Goal: Information Seeking & Learning: Learn about a topic

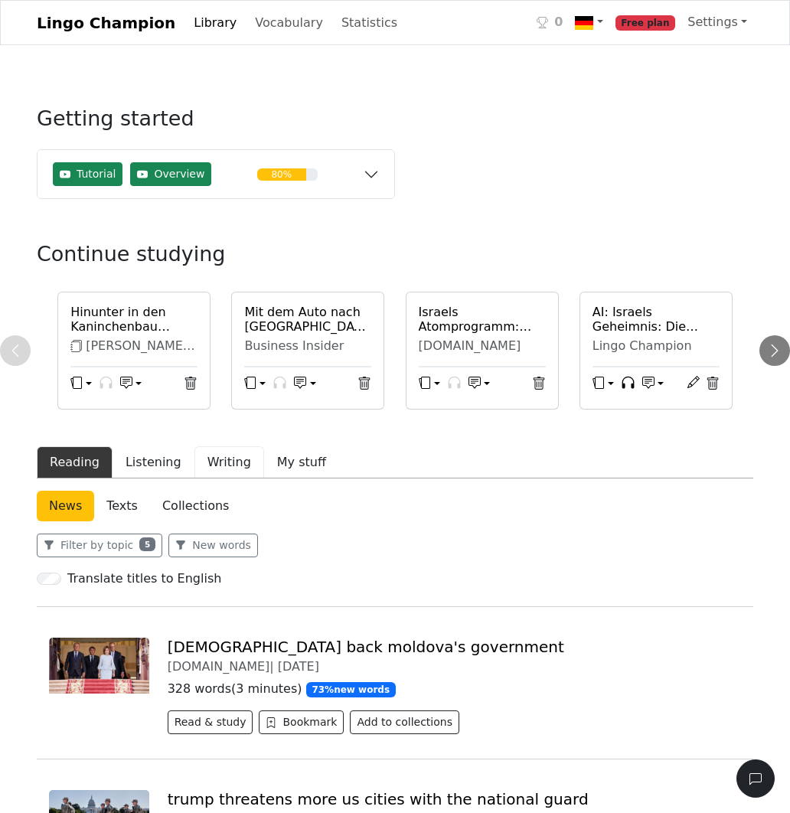
scroll to position [126, 0]
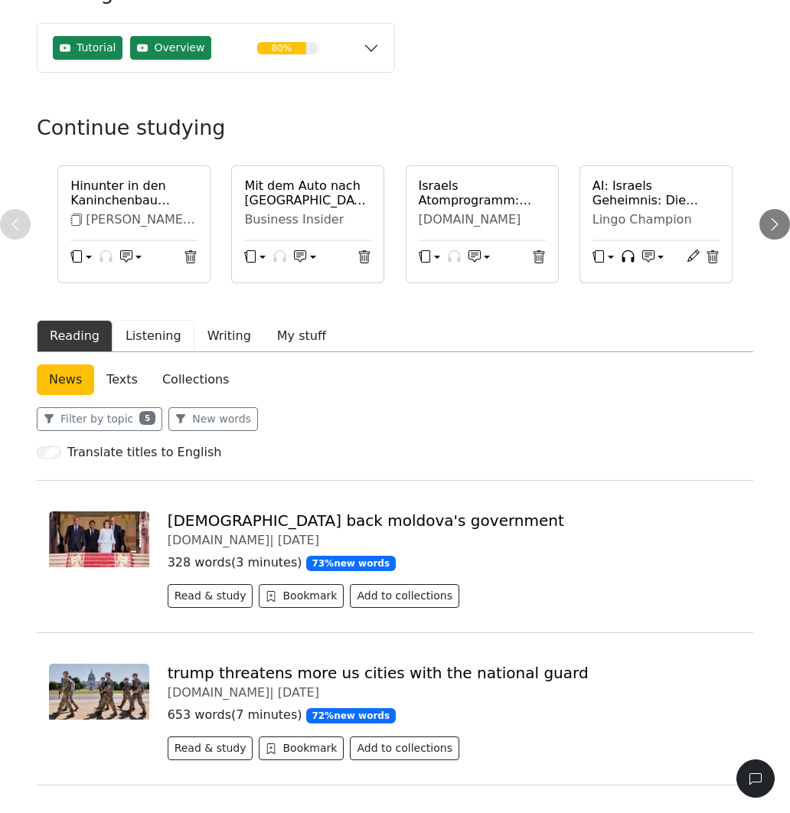
click at [145, 338] on button "Listening" at bounding box center [154, 336] width 82 height 32
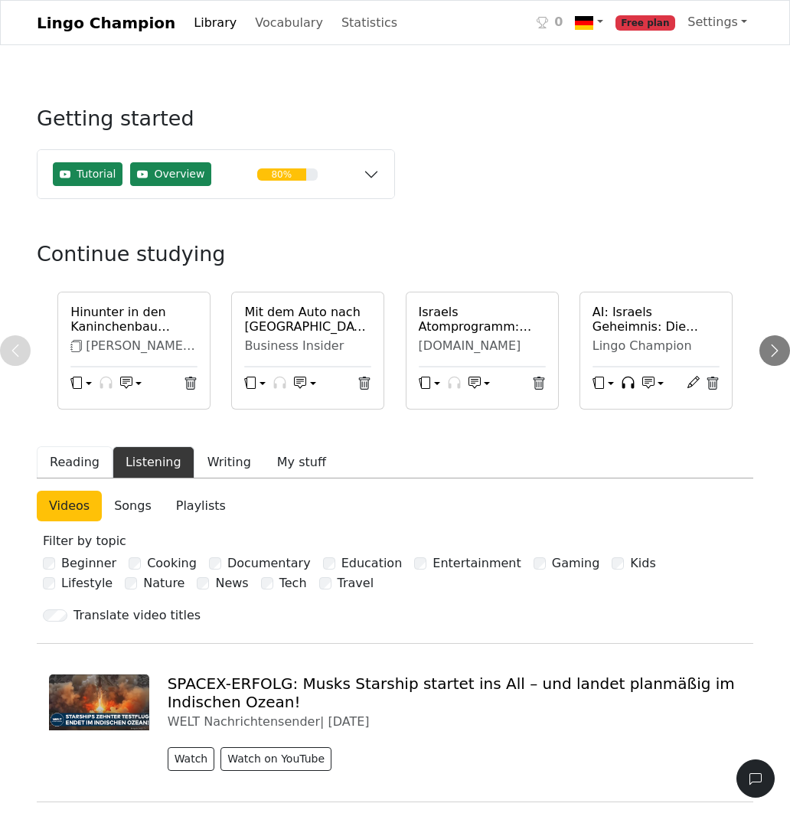
click at [88, 462] on button "Reading" at bounding box center [75, 462] width 76 height 32
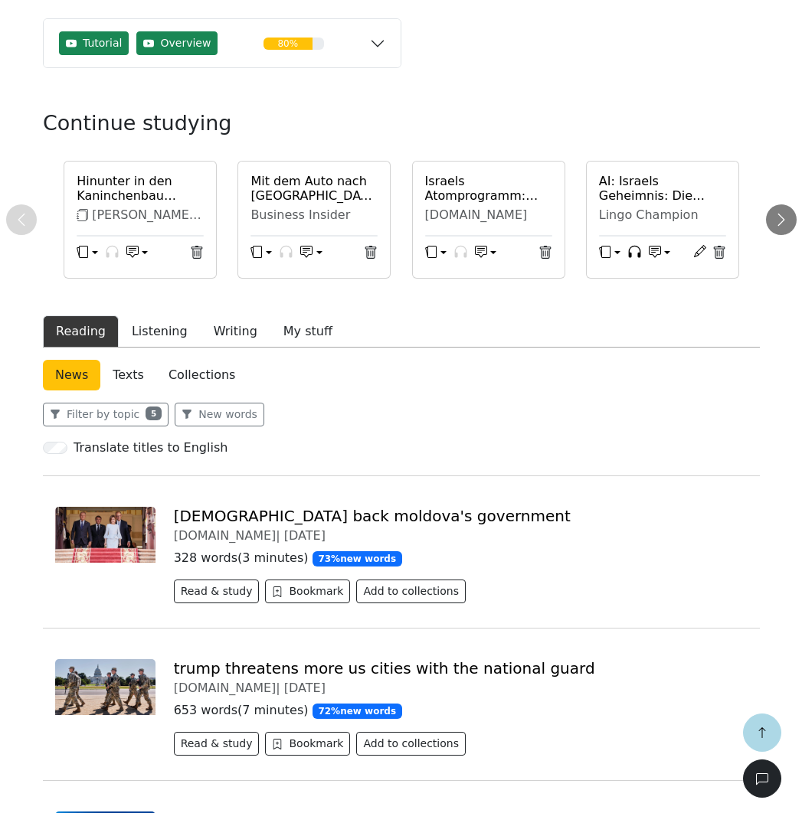
scroll to position [254, 0]
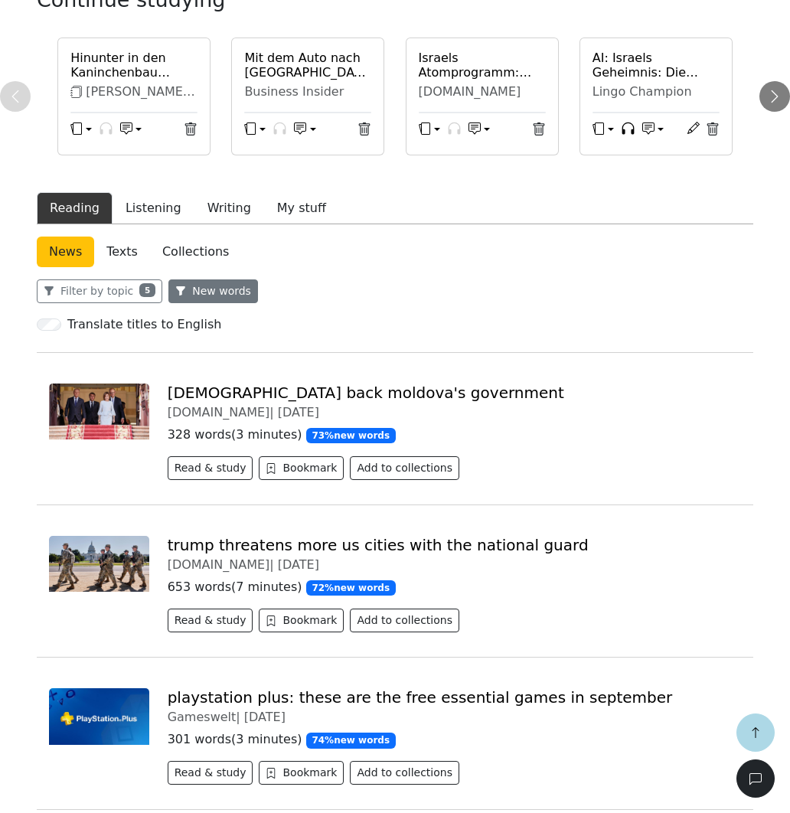
click at [214, 292] on button "New words" at bounding box center [213, 292] width 90 height 24
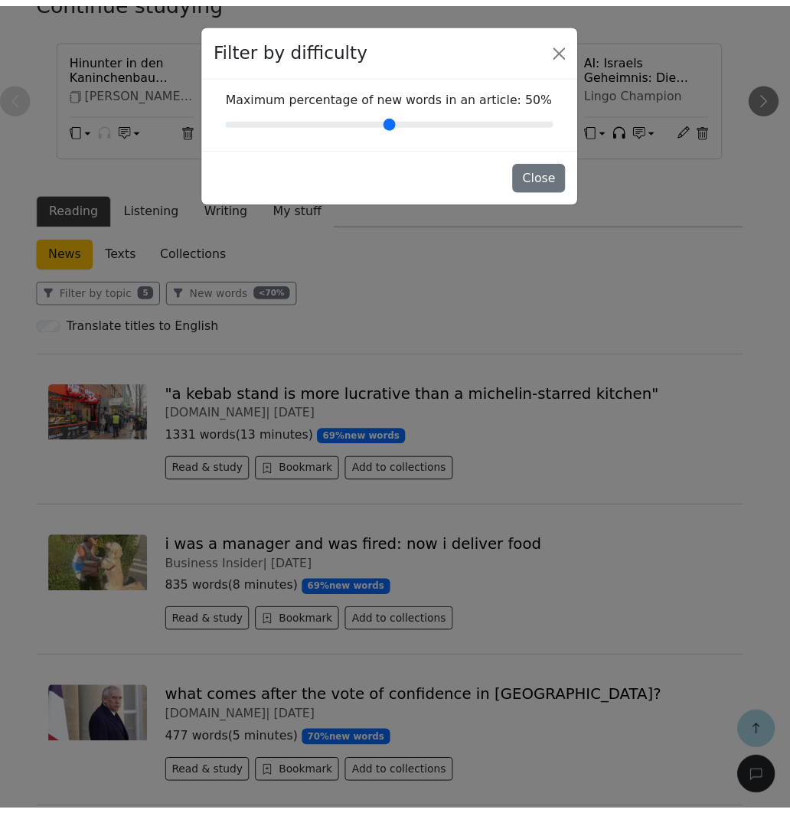
scroll to position [0, 0]
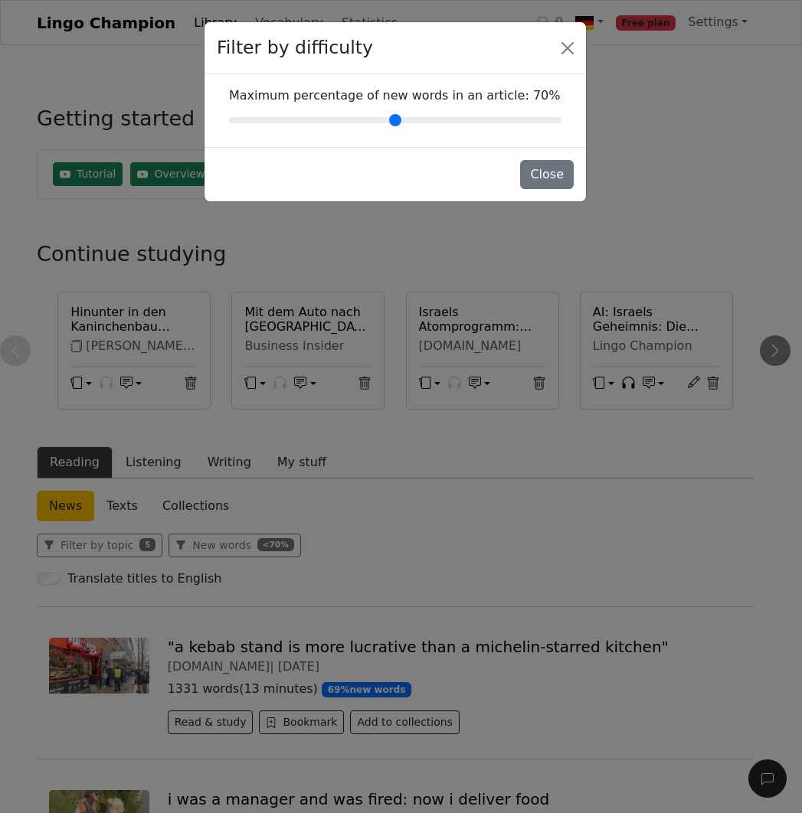
drag, startPoint x: 555, startPoint y: 121, endPoint x: 447, endPoint y: 146, distance: 110.9
type input "**"
click at [447, 146] on div "Filter by difficulty Maximum percentage of new words in an article : 70 % Close" at bounding box center [395, 111] width 383 height 181
click at [549, 177] on button "Close" at bounding box center [547, 174] width 54 height 29
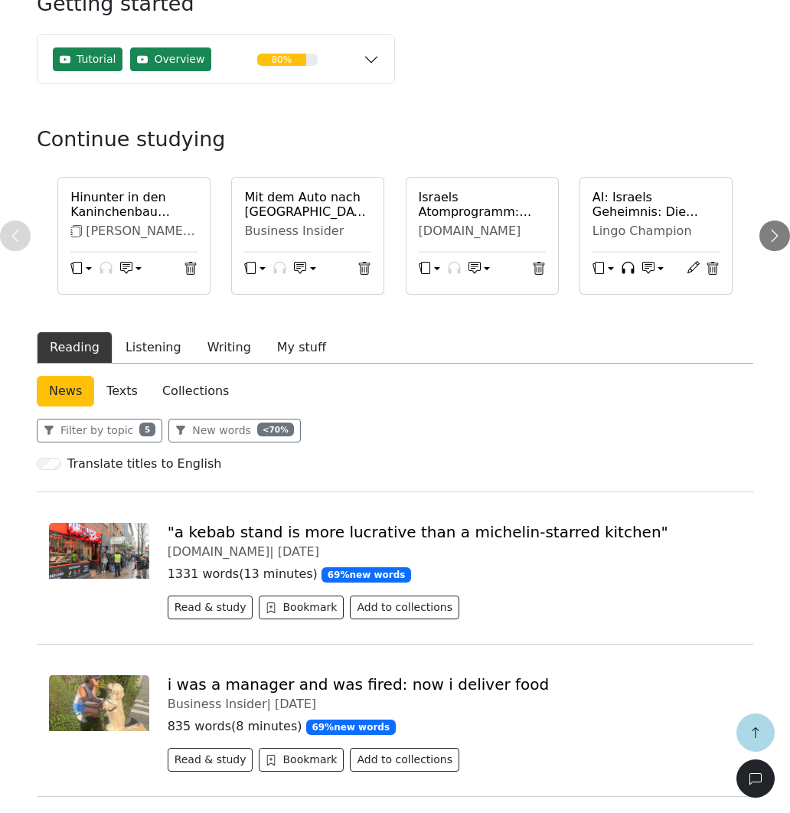
scroll to position [250, 0]
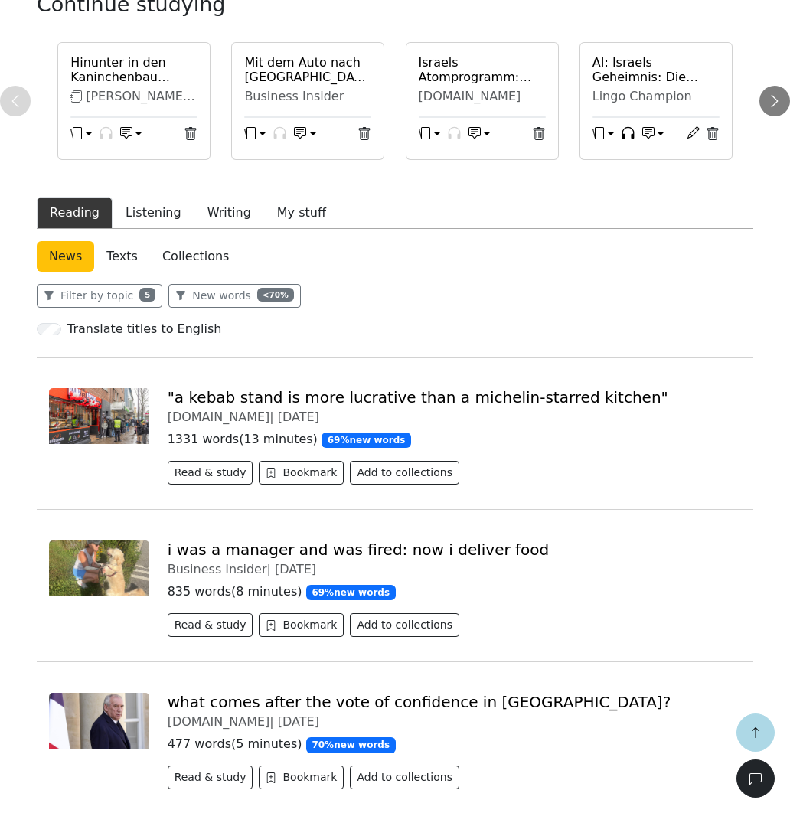
click at [505, 729] on div "[DOMAIN_NAME] | [DATE]" at bounding box center [455, 722] width 574 height 15
click at [230, 708] on link "Was kommt nach der Vertrauensfrage in [GEOGRAPHIC_DATA]?" at bounding box center [410, 702] width 484 height 18
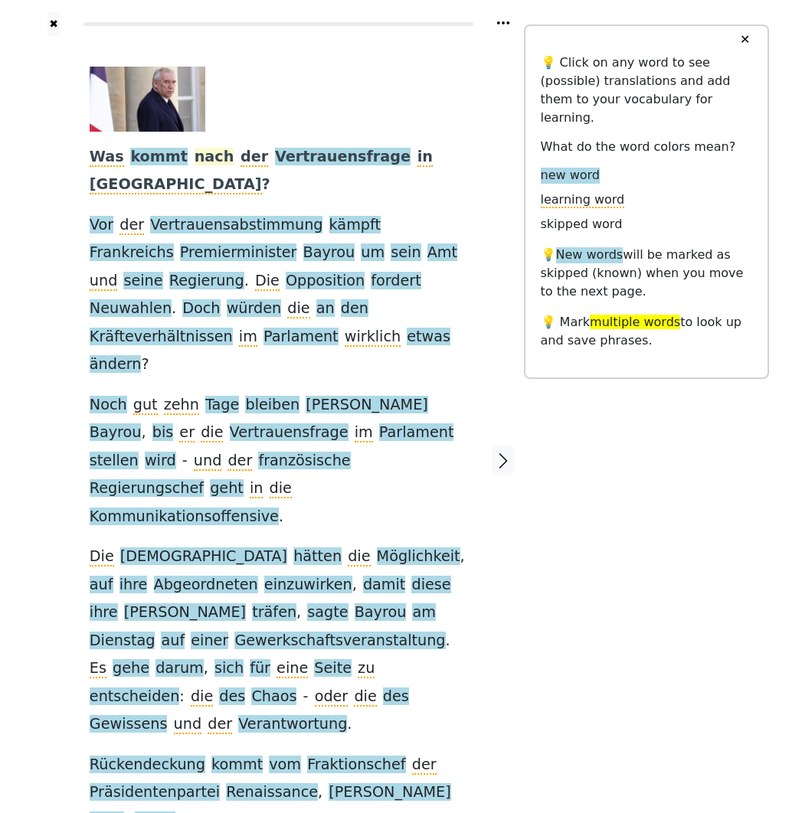
click at [201, 162] on span "nach" at bounding box center [215, 157] width 40 height 19
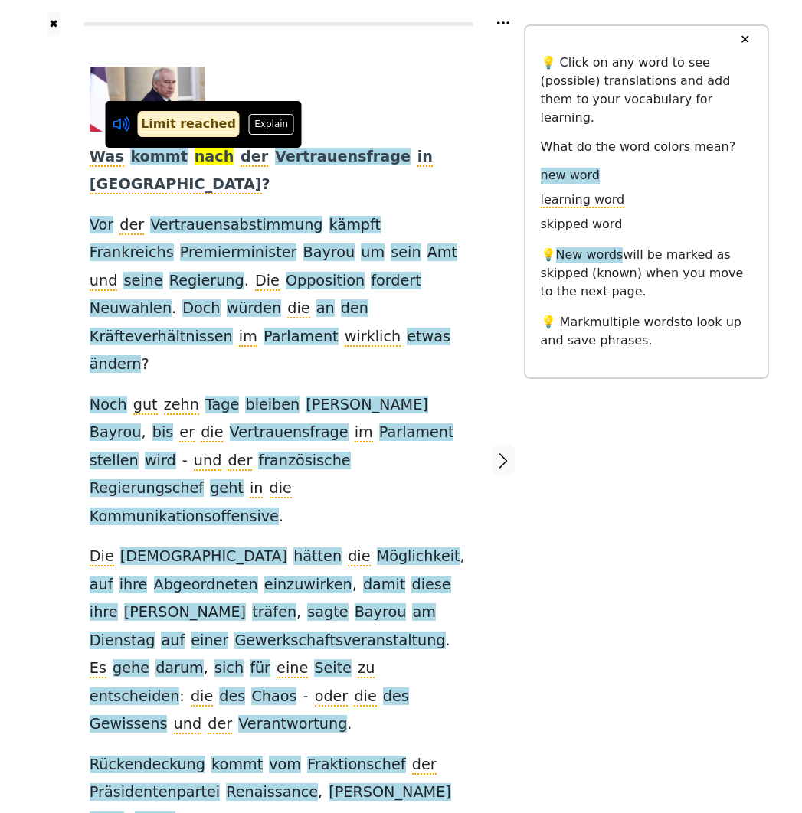
click at [125, 128] on icon at bounding box center [124, 124] width 3 height 11
click at [458, 64] on div "Was kommt nach der Vertrauensfrage in [GEOGRAPHIC_DATA] ? Vor der Vertrauensabs…" at bounding box center [278, 460] width 408 height 848
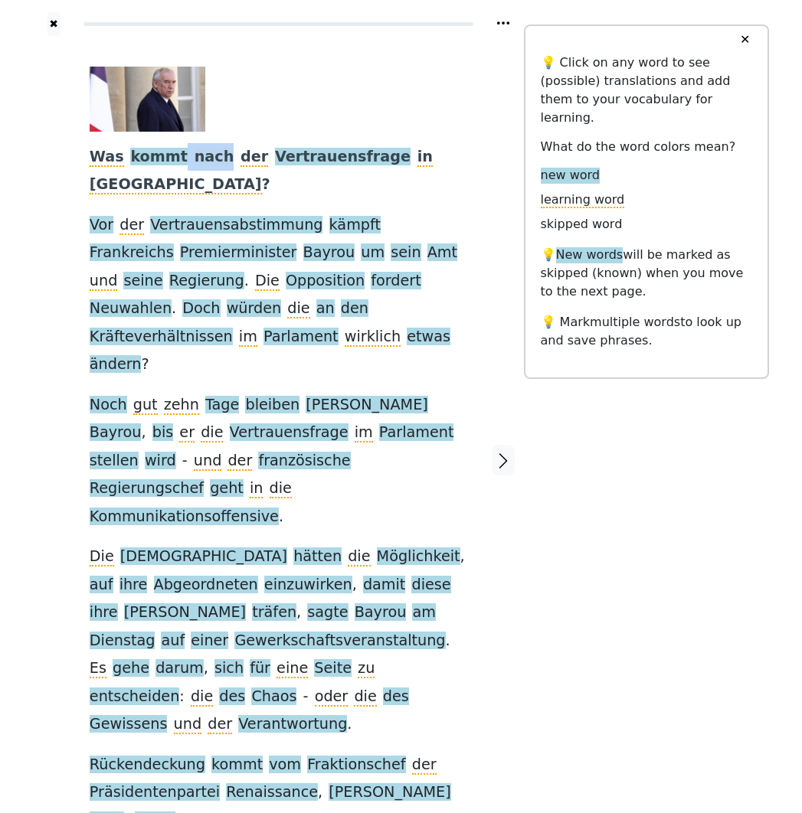
drag, startPoint x: 175, startPoint y: 159, endPoint x: 210, endPoint y: 161, distance: 34.5
click at [210, 161] on div "Was kommt nach der Vertrauensfrage in [GEOGRAPHIC_DATA] ? Vor der Vertrauensabs…" at bounding box center [279, 451] width 378 height 768
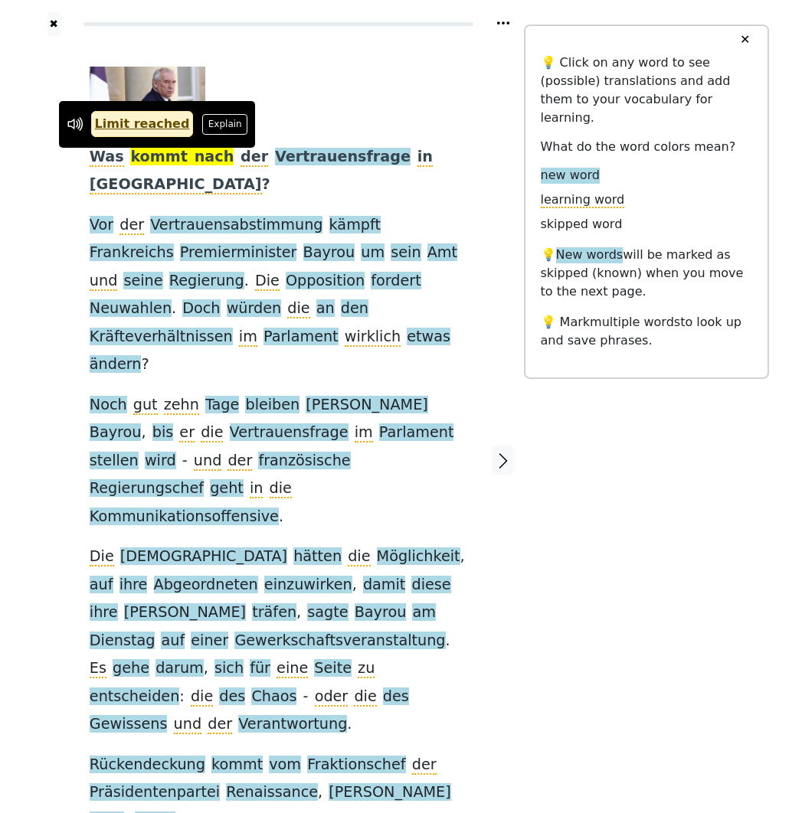
click at [198, 178] on div "Was kommt nach der Vertrauensfrage in [GEOGRAPHIC_DATA] ? Vor der Vertrauensabs…" at bounding box center [279, 451] width 378 height 768
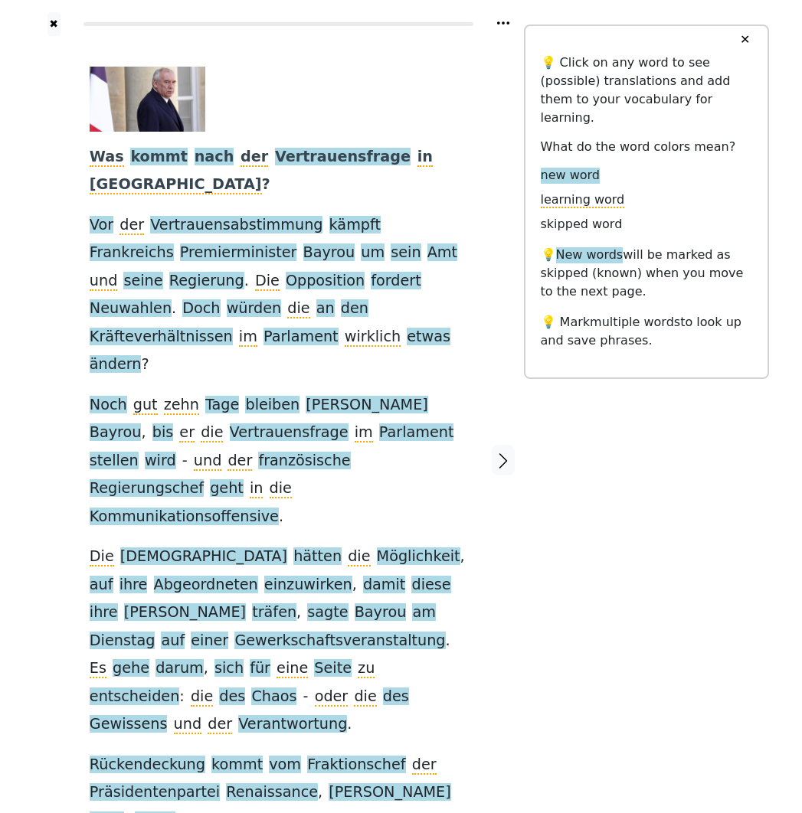
click at [260, 802] on link "Generate audio for the content" at bounding box center [259, 814] width 215 height 25
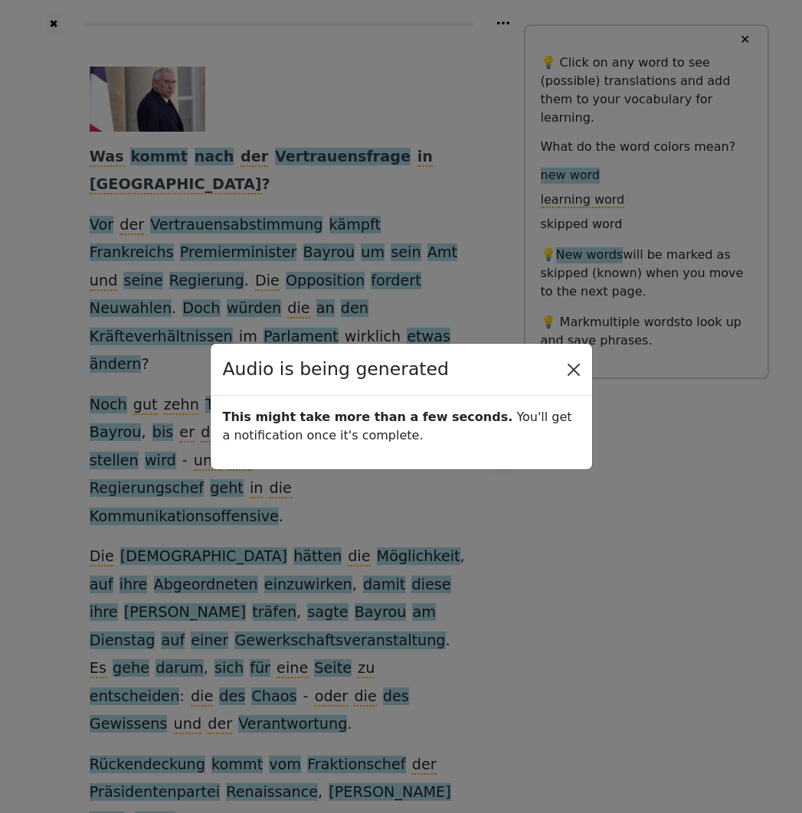
click at [571, 369] on button "Close" at bounding box center [573, 370] width 25 height 25
